Goal: Transaction & Acquisition: Book appointment/travel/reservation

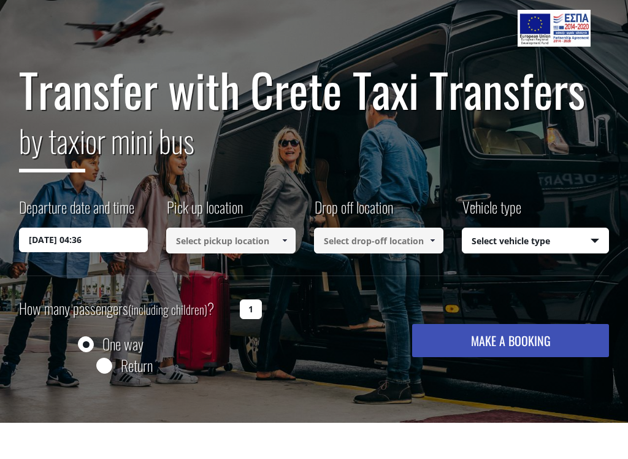
scroll to position [67, 0]
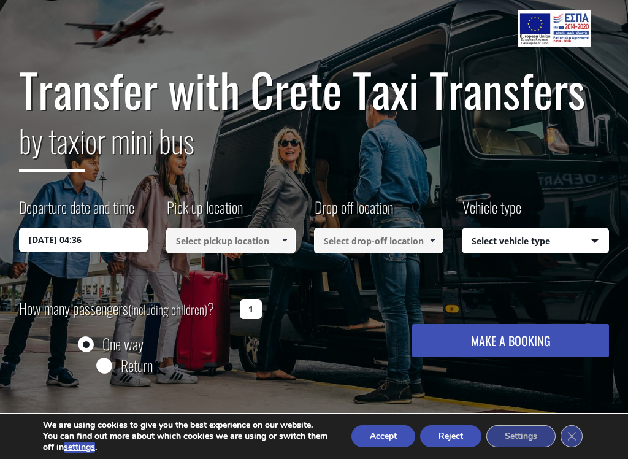
click at [67, 244] on input "[DATE] 04:36" at bounding box center [83, 240] width 129 height 25
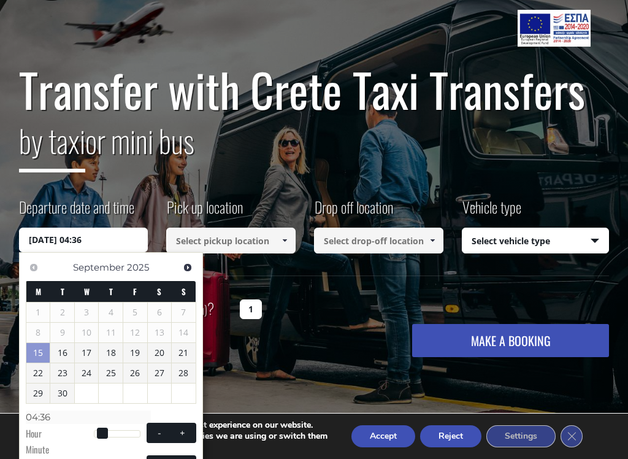
click at [155, 366] on link "27" at bounding box center [160, 373] width 24 height 20
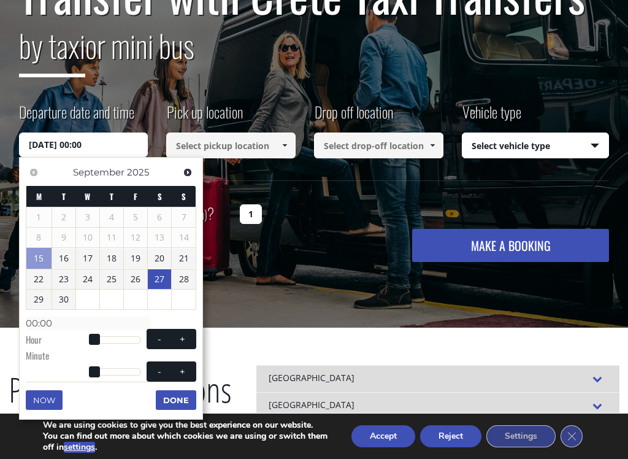
scroll to position [181, 0]
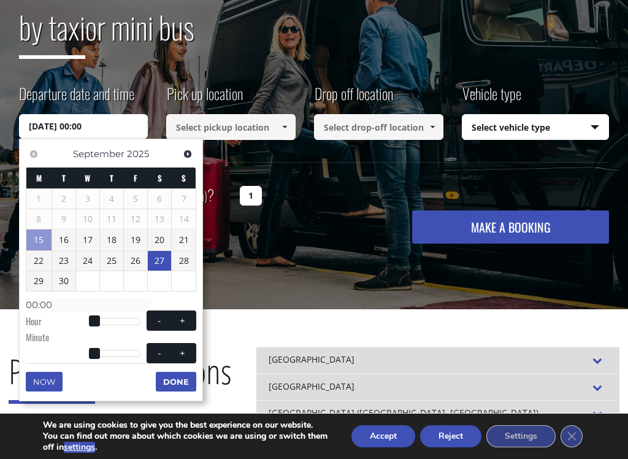
click at [91, 315] on span at bounding box center [94, 320] width 11 height 11
click at [98, 315] on span at bounding box center [94, 320] width 11 height 11
click at [95, 315] on span at bounding box center [94, 320] width 11 height 11
click at [183, 316] on span at bounding box center [182, 321] width 10 height 10
type input "[DATE] 01:00"
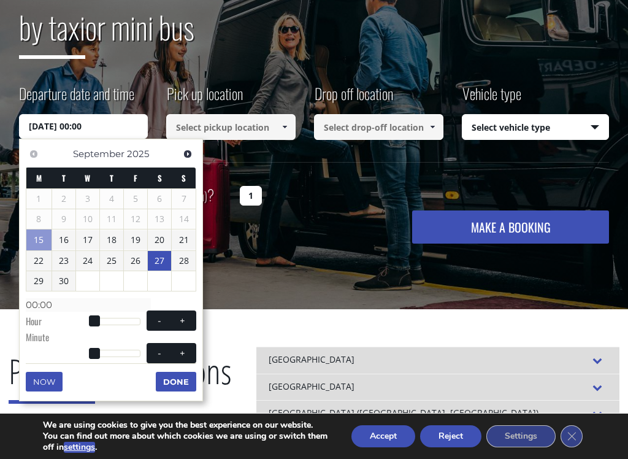
type input "01:00"
click at [185, 318] on span at bounding box center [182, 321] width 10 height 10
type input "[DATE] 02:00"
type input "02:00"
click at [184, 317] on span at bounding box center [182, 321] width 10 height 10
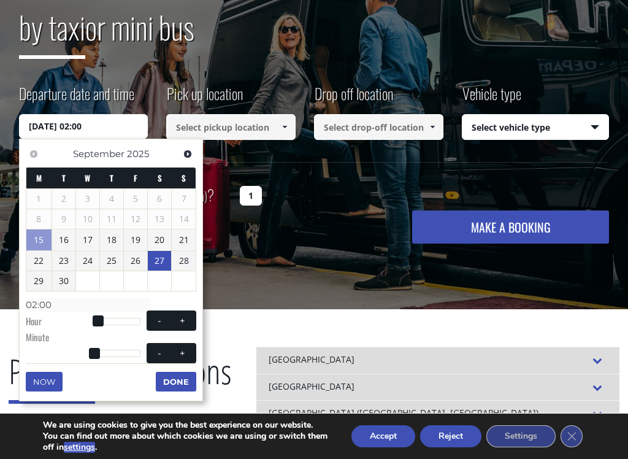
type input "[DATE] 03:00"
type input "03:00"
click at [186, 316] on span at bounding box center [182, 321] width 10 height 10
type input "[DATE] 04:00"
type input "04:00"
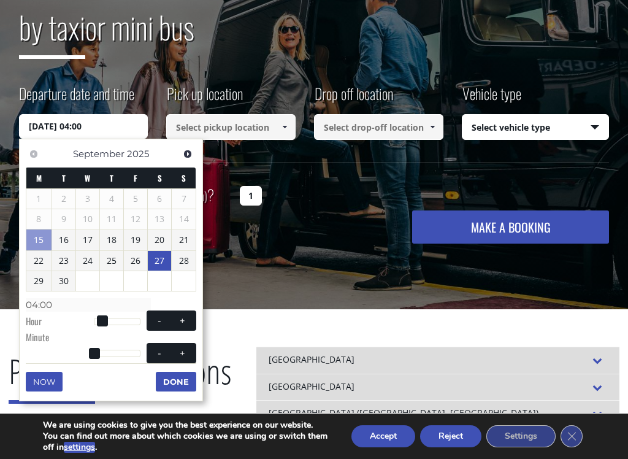
click at [186, 316] on span at bounding box center [182, 321] width 10 height 10
type input "[DATE] 05:00"
type input "05:00"
click at [186, 318] on span at bounding box center [182, 321] width 10 height 10
type input "[DATE] 06:00"
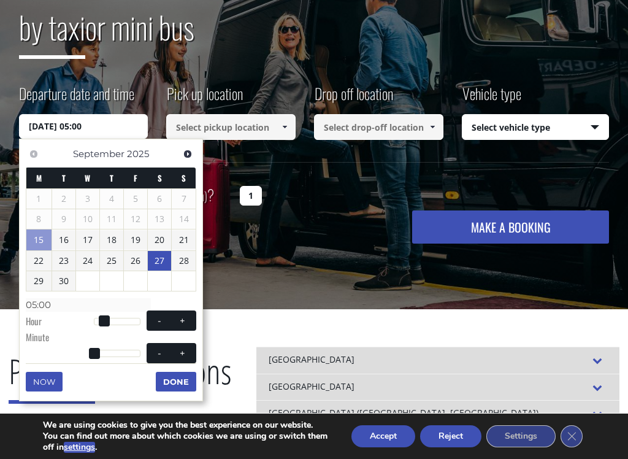
type input "06:00"
click at [186, 318] on span at bounding box center [182, 321] width 10 height 10
type input "[DATE] 07:00"
type input "07:00"
click at [188, 319] on button "+" at bounding box center [182, 321] width 22 height 12
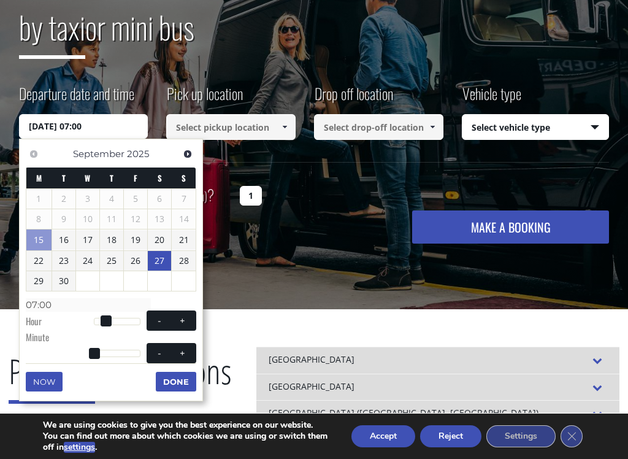
type input "[DATE] 08:00"
type input "08:00"
click at [113, 315] on span at bounding box center [110, 320] width 11 height 11
click at [182, 316] on span at bounding box center [182, 321] width 10 height 10
type input "[DATE] 09:00"
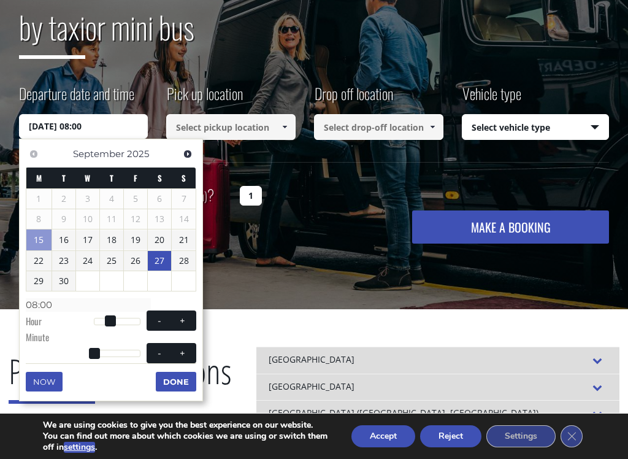
type input "09:00"
click at [182, 316] on span at bounding box center [182, 321] width 10 height 10
type input "[DATE] 10:00"
type input "10:00"
click at [185, 316] on span at bounding box center [182, 321] width 10 height 10
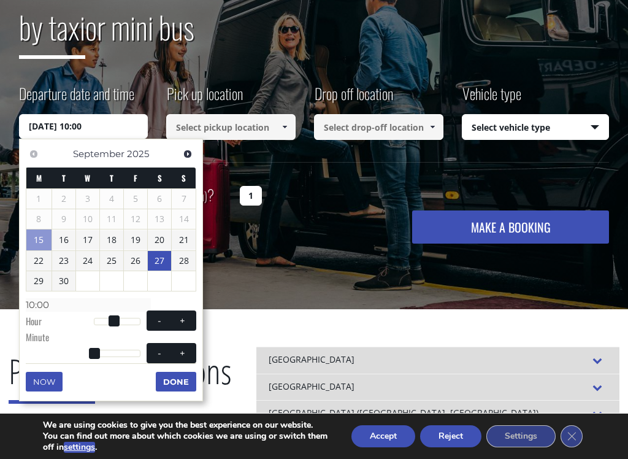
type input "[DATE] 11:00"
type input "11:00"
click at [184, 316] on span at bounding box center [182, 321] width 10 height 10
type input "[DATE] 12:00"
type input "12:00"
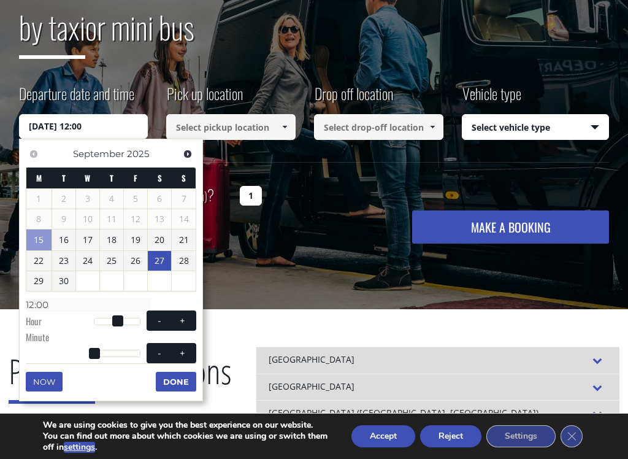
click at [183, 316] on span at bounding box center [182, 321] width 10 height 10
type input "[DATE] 13:00"
type input "13:00"
click at [183, 316] on span at bounding box center [182, 321] width 10 height 10
type input "[DATE] 14:00"
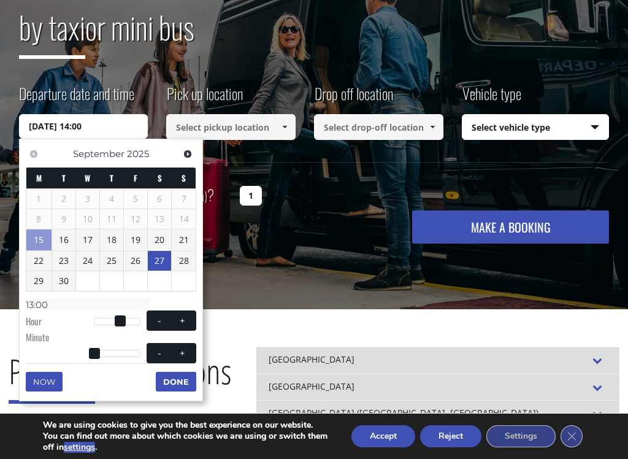
type input "14:00"
click at [183, 317] on span at bounding box center [182, 321] width 10 height 10
type input "[DATE] 15:00"
type input "15:00"
click at [183, 317] on span at bounding box center [182, 321] width 10 height 10
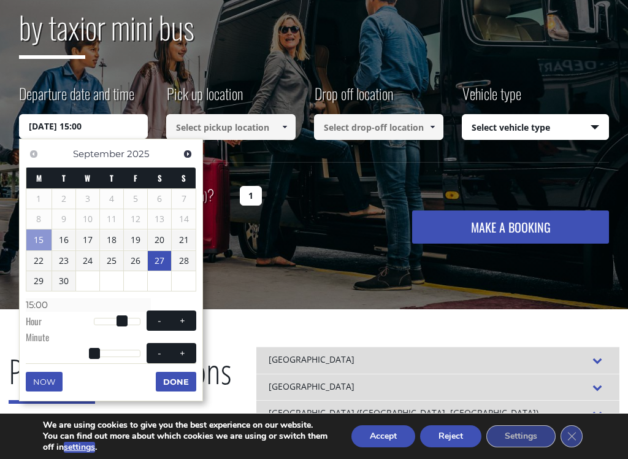
type input "[DATE] 16:00"
type input "16:00"
click at [184, 318] on span at bounding box center [182, 321] width 10 height 10
type input "[DATE] 17:00"
type input "17:00"
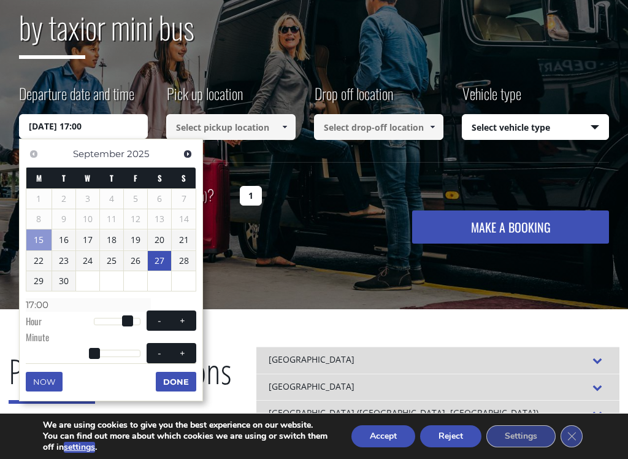
click at [183, 318] on span at bounding box center [182, 321] width 10 height 10
type input "[DATE] 18:00"
type input "18:00"
click at [185, 320] on span at bounding box center [182, 321] width 10 height 10
type input "[DATE] 19:00"
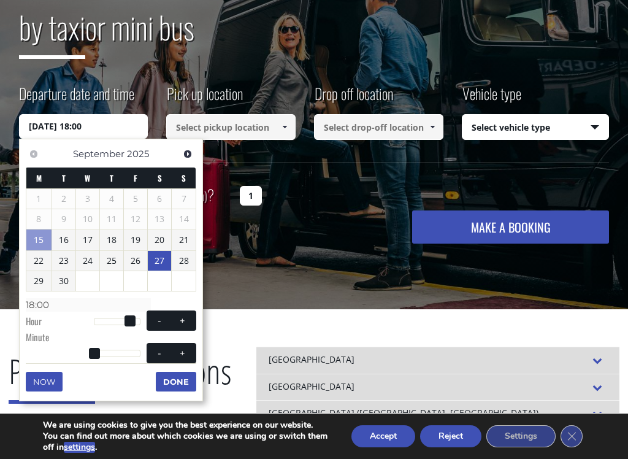
type input "19:00"
click at [184, 320] on span at bounding box center [182, 321] width 10 height 10
type input "[DATE] 20:00"
type input "20:00"
click at [185, 321] on span at bounding box center [182, 321] width 10 height 10
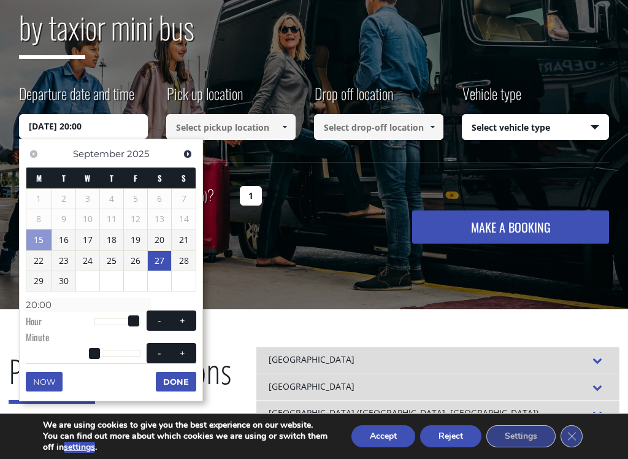
type input "[DATE] 21:00"
type input "21:00"
click at [184, 321] on span at bounding box center [182, 321] width 10 height 10
type input "[DATE] 22:00"
type input "22:00"
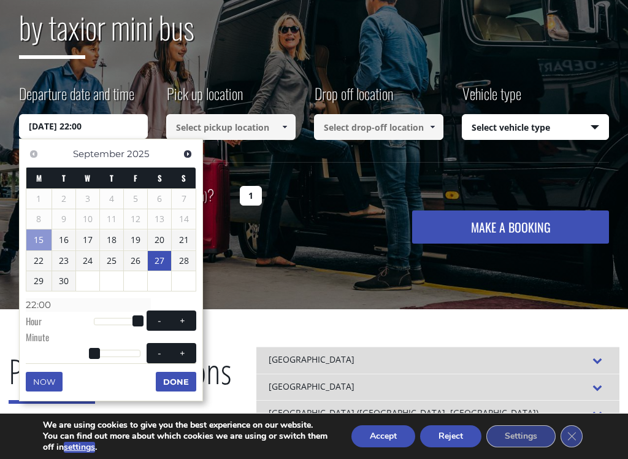
click at [153, 315] on button "-" at bounding box center [159, 321] width 22 height 12
type input "[DATE] 21:00"
type input "21:00"
click at [170, 376] on button "Done" at bounding box center [176, 382] width 40 height 20
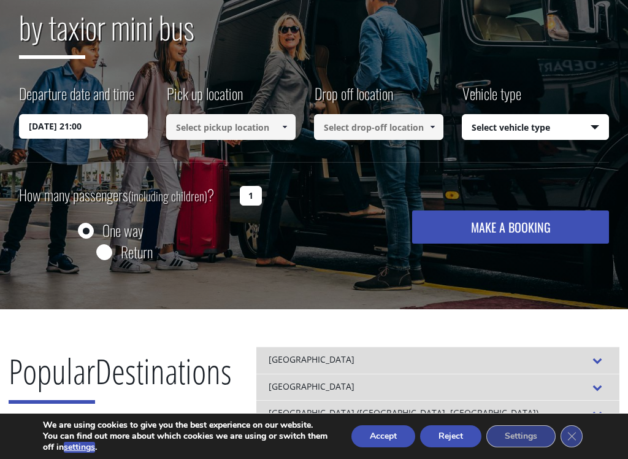
click at [229, 123] on input at bounding box center [230, 127] width 129 height 26
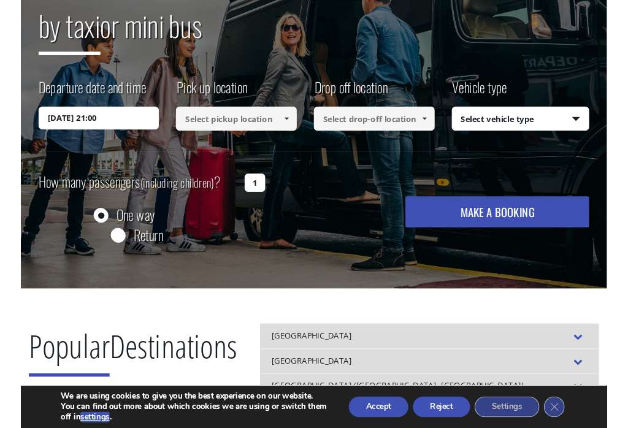
scroll to position [180, 0]
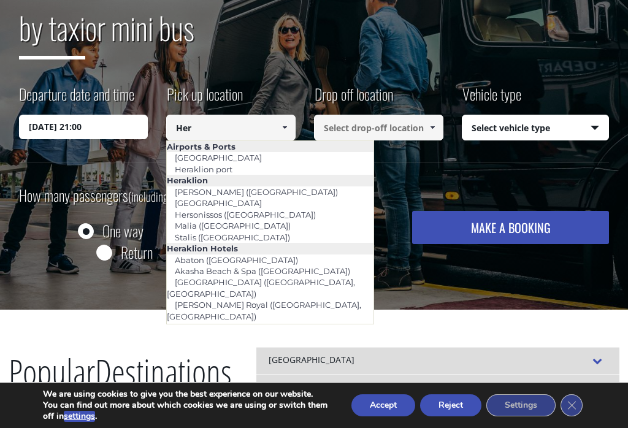
click at [204, 156] on link "[GEOGRAPHIC_DATA]" at bounding box center [218, 157] width 103 height 17
type input "[GEOGRAPHIC_DATA]"
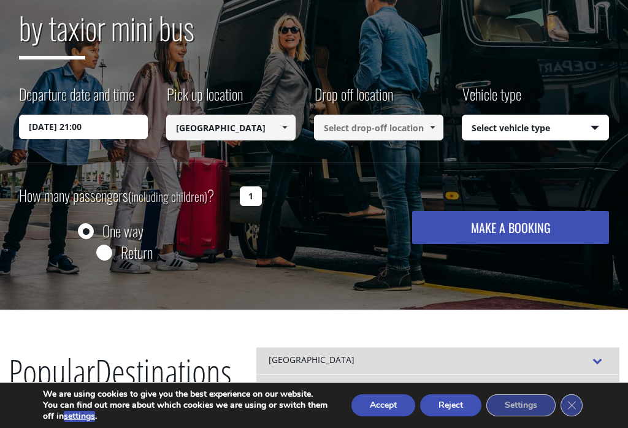
click at [349, 124] on input at bounding box center [378, 128] width 129 height 26
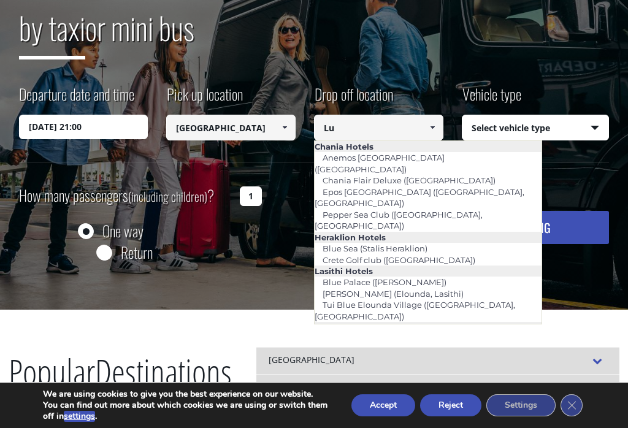
type input "L"
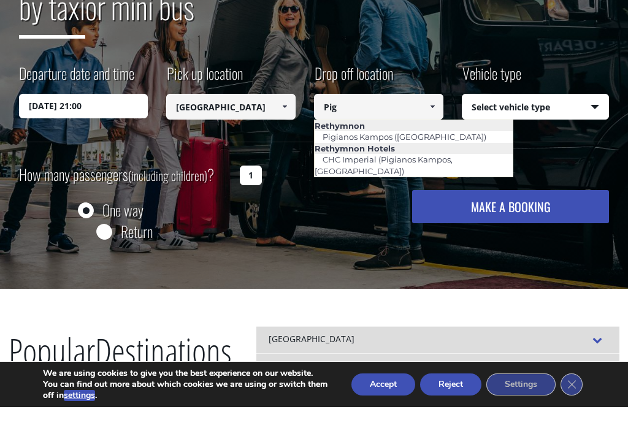
click at [345, 149] on link "Pigianos Kampos ([GEOGRAPHIC_DATA])" at bounding box center [405, 157] width 180 height 17
type input "Pigianos Kampos ([GEOGRAPHIC_DATA])"
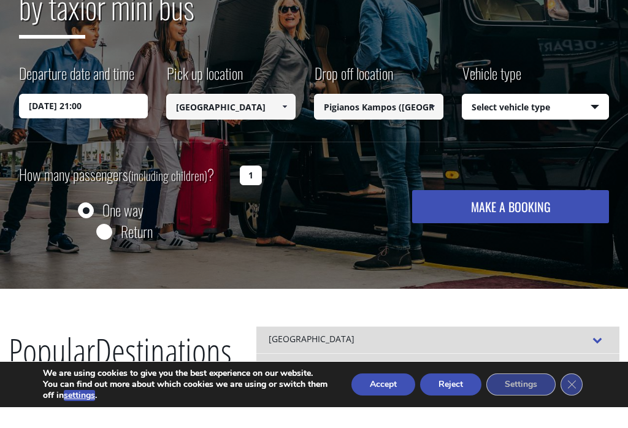
click at [523, 115] on select "Select vehicle type Taxi (4 passengers) Mercedes E Class Mini Van (7 passengers…" at bounding box center [535, 128] width 147 height 26
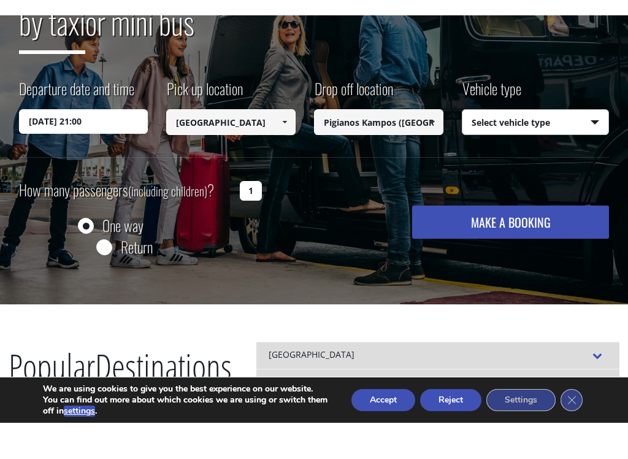
scroll to position [202, 0]
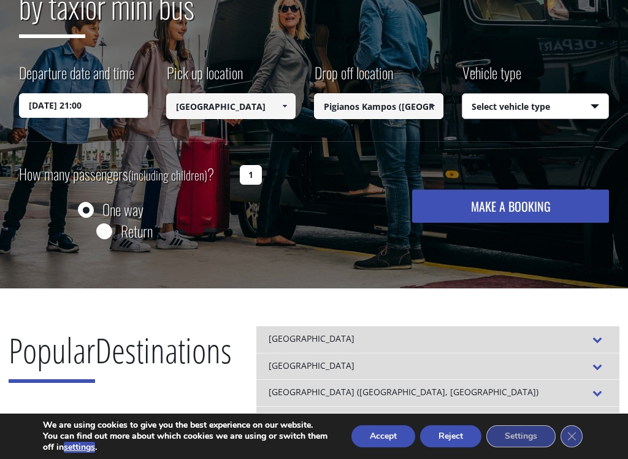
select select "541"
click at [251, 170] on input "1" at bounding box center [251, 175] width 22 height 20
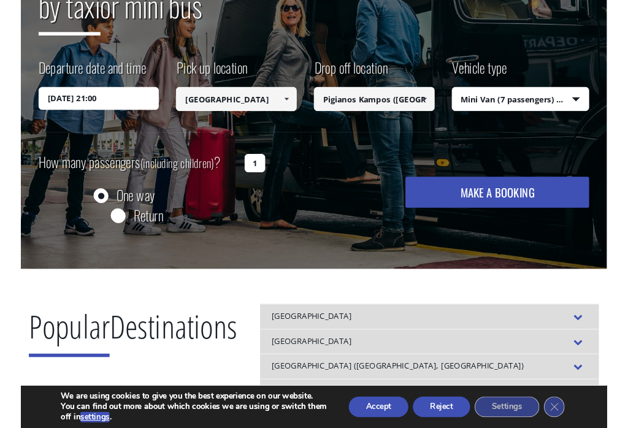
scroll to position [201, 0]
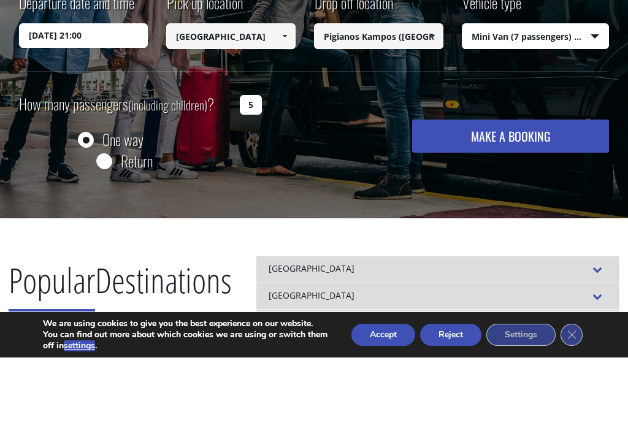
type input "5"
click at [473, 190] on button "MAKE A BOOKING" at bounding box center [510, 206] width 197 height 33
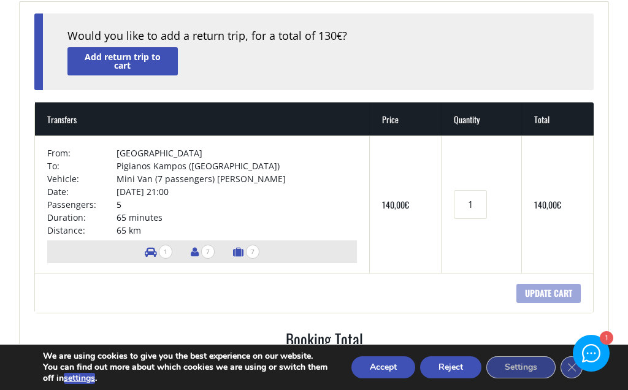
scroll to position [91, 0]
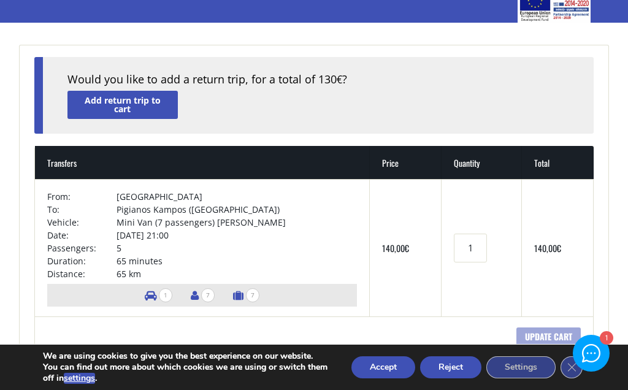
click at [90, 105] on link "Add return trip to cart" at bounding box center [122, 105] width 110 height 28
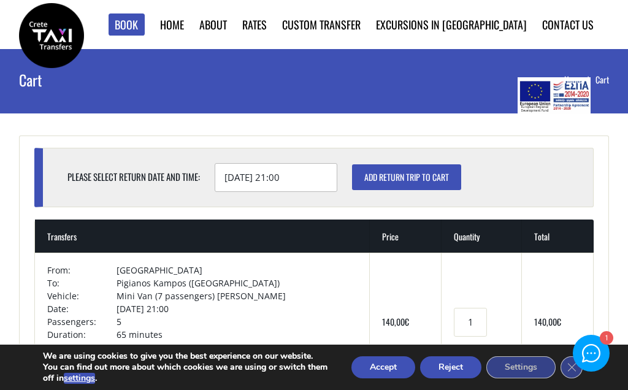
click at [237, 163] on input "[DATE] 21:00" at bounding box center [276, 177] width 123 height 29
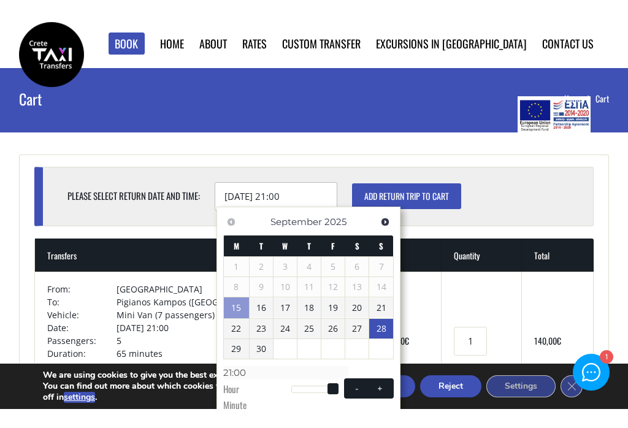
scroll to position [143, 0]
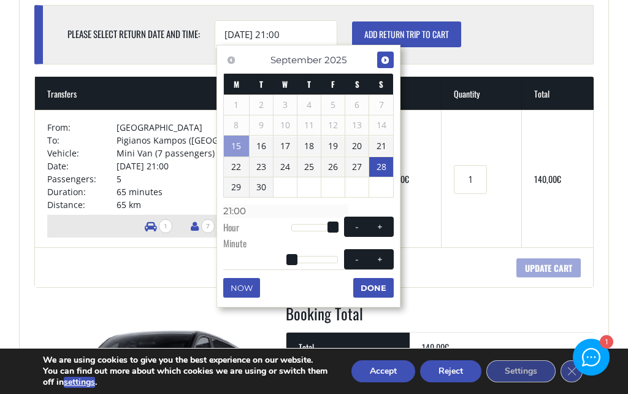
click at [383, 61] on span "Next" at bounding box center [385, 60] width 10 height 10
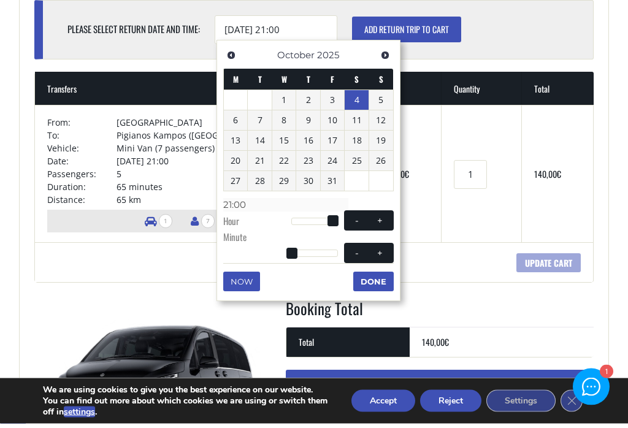
click at [355, 99] on link "4" at bounding box center [357, 105] width 24 height 20
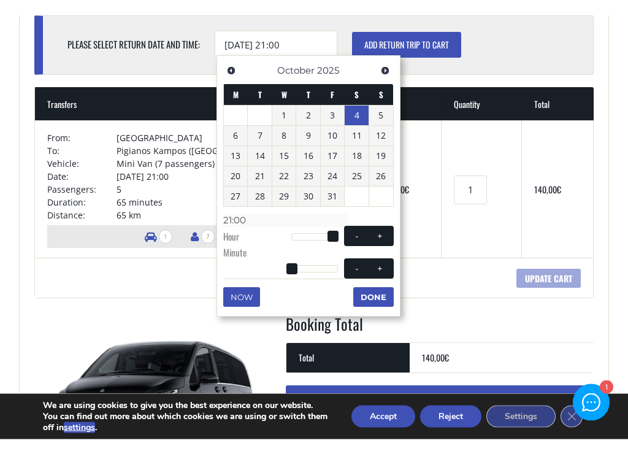
scroll to position [148, 0]
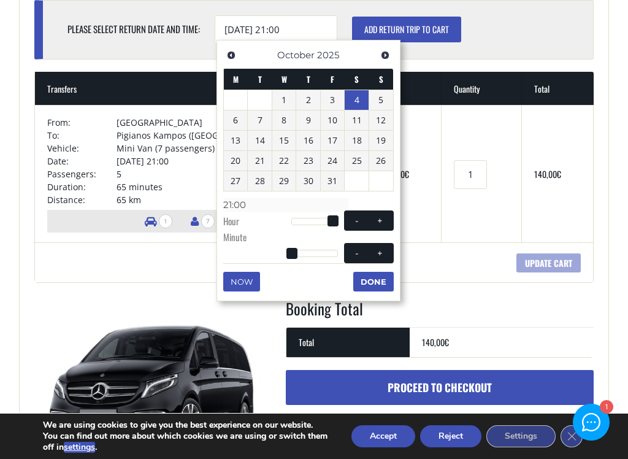
click at [351, 223] on button "-" at bounding box center [357, 221] width 22 height 12
type input "04/10/2025 20:00"
type input "20:00"
click at [353, 225] on span "- +" at bounding box center [369, 220] width 50 height 20
click at [353, 216] on span at bounding box center [357, 221] width 10 height 10
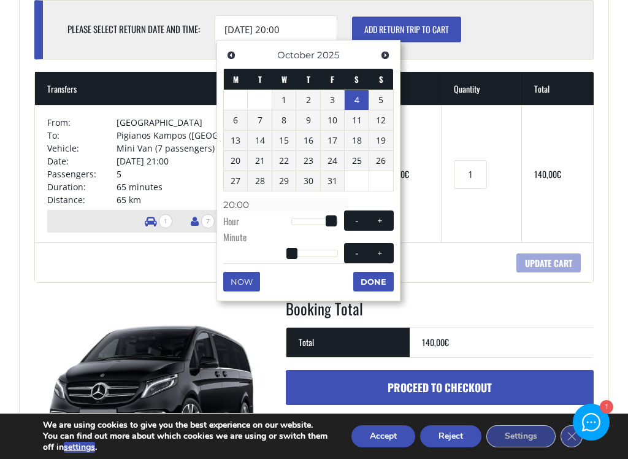
type input "04/10/2025 19:00"
type input "19:00"
click at [353, 216] on span at bounding box center [357, 221] width 10 height 10
type input "04/10/2025 18:00"
type input "18:00"
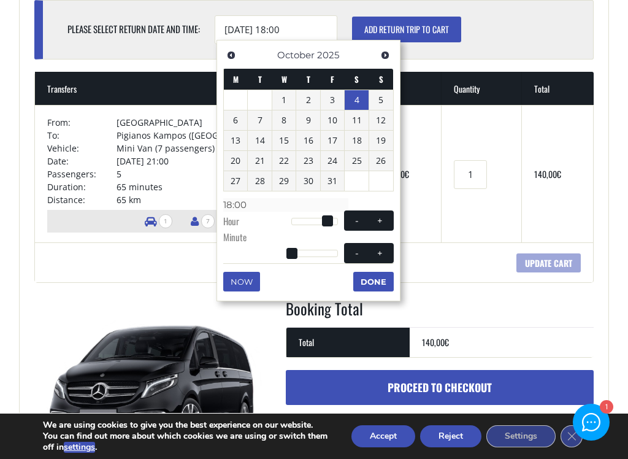
click at [353, 217] on span at bounding box center [357, 221] width 10 height 10
type input "04/10/2025 17:00"
type input "17:00"
click at [353, 217] on span at bounding box center [357, 221] width 10 height 10
type input "04/10/2025 16:00"
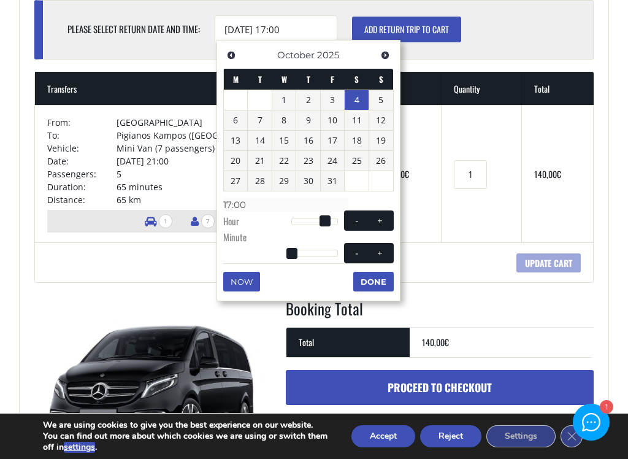
type input "16:00"
click at [349, 215] on button "-" at bounding box center [357, 221] width 22 height 12
type input "04/10/2025 15:00"
type input "15:00"
click at [349, 215] on button "-" at bounding box center [357, 221] width 22 height 12
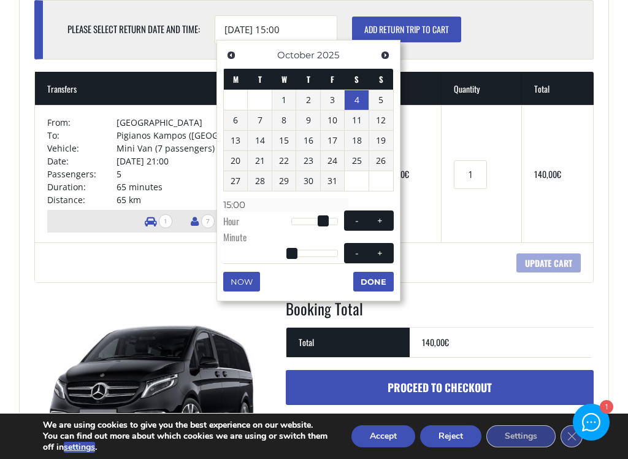
type input "04/10/2025 14:00"
type input "14:00"
click at [349, 217] on button "-" at bounding box center [357, 221] width 22 height 12
type input "04/10/2025 13:00"
type input "13:00"
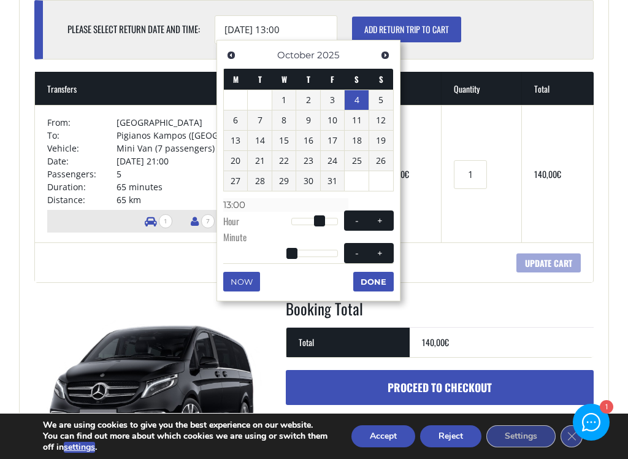
click at [348, 217] on button "-" at bounding box center [357, 221] width 22 height 12
type input "04/10/2025 12:00"
type input "12:00"
click at [369, 272] on button "Done" at bounding box center [373, 282] width 40 height 20
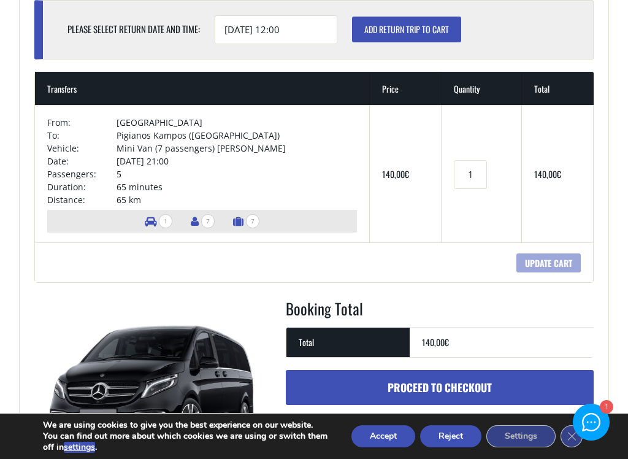
click at [394, 29] on input "Add return trip to cart" at bounding box center [406, 30] width 109 height 26
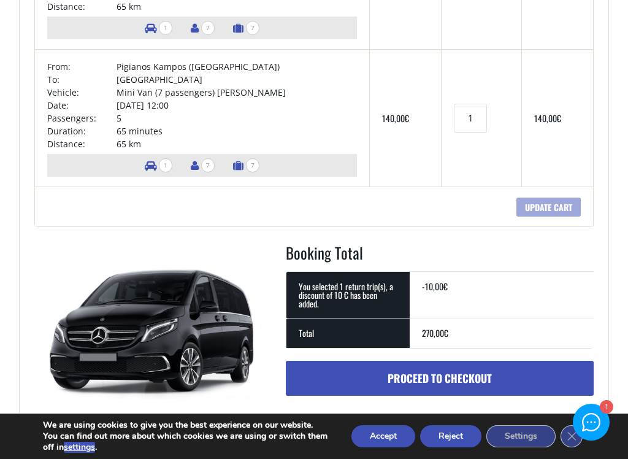
scroll to position [272, 0]
